Goal: Contribute content: Contribute content

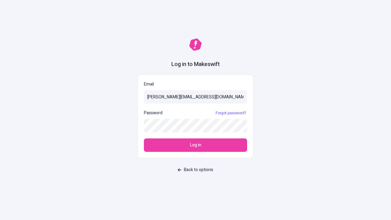
type input "[PERSON_NAME][EMAIL_ADDRESS][DOMAIN_NAME]"
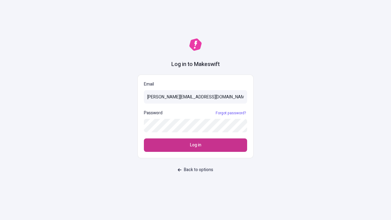
click at [196, 145] on span "Log in" at bounding box center [195, 145] width 11 height 7
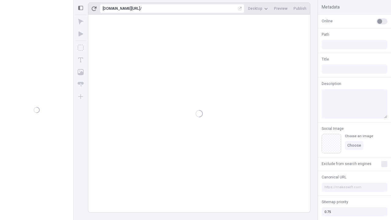
type input "/deep-link-vicinus"
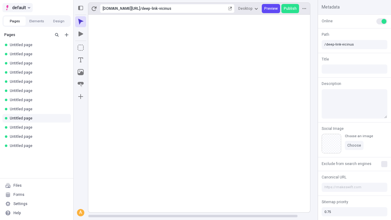
click at [17, 8] on span "default" at bounding box center [19, 7] width 14 height 7
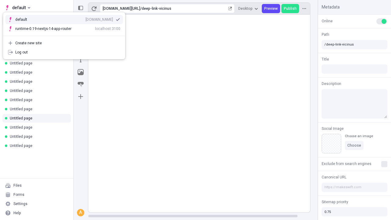
click at [86, 18] on div "qee9k4dy7d.staging.makeswift.site" at bounding box center [99, 19] width 27 height 5
click at [67, 35] on icon "Add new" at bounding box center [67, 35] width 4 height 4
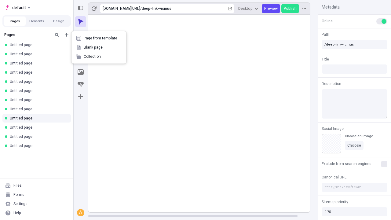
click at [99, 47] on span "Blank page" at bounding box center [103, 47] width 38 height 5
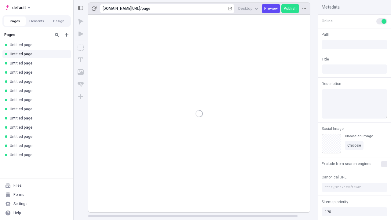
type input "/page"
click at [81, 48] on icon "Box" at bounding box center [81, 48] width 6 height 6
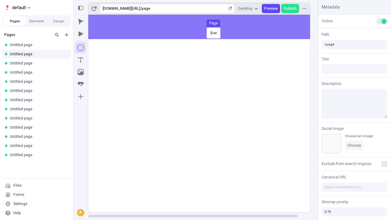
click at [205, 27] on div "Box Page" at bounding box center [195, 110] width 391 height 220
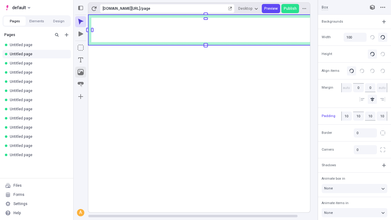
click at [81, 72] on icon "Image" at bounding box center [81, 72] width 6 height 6
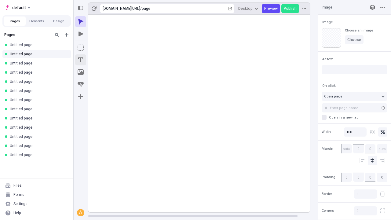
click at [81, 60] on icon "Text" at bounding box center [80, 59] width 5 height 5
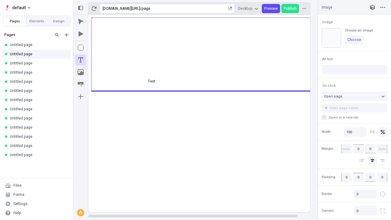
click at [205, 90] on div "Text" at bounding box center [195, 110] width 391 height 220
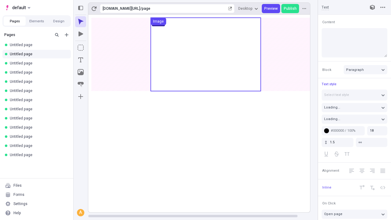
type textarea "Efficiently negotiate functional e-tailers, and continually transform cloudifie…"
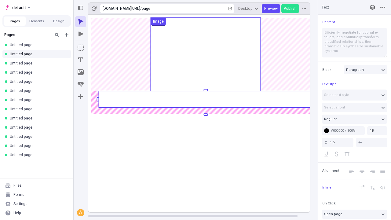
click at [205, 99] on rect at bounding box center [206, 99] width 214 height 16
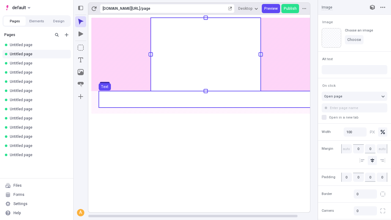
click at [205, 99] on use at bounding box center [206, 99] width 214 height 16
click at [205, 99] on rect at bounding box center [205, 114] width 235 height 198
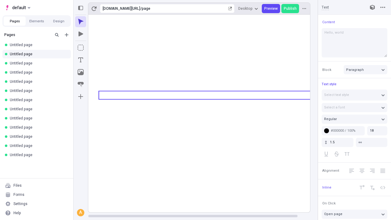
type textarea "Hello, world!"
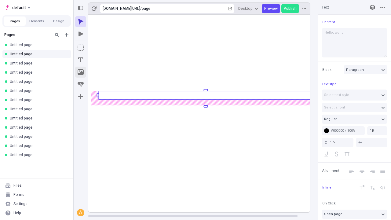
click at [81, 72] on icon "Image" at bounding box center [81, 72] width 6 height 6
